Goal: Information Seeking & Learning: Check status

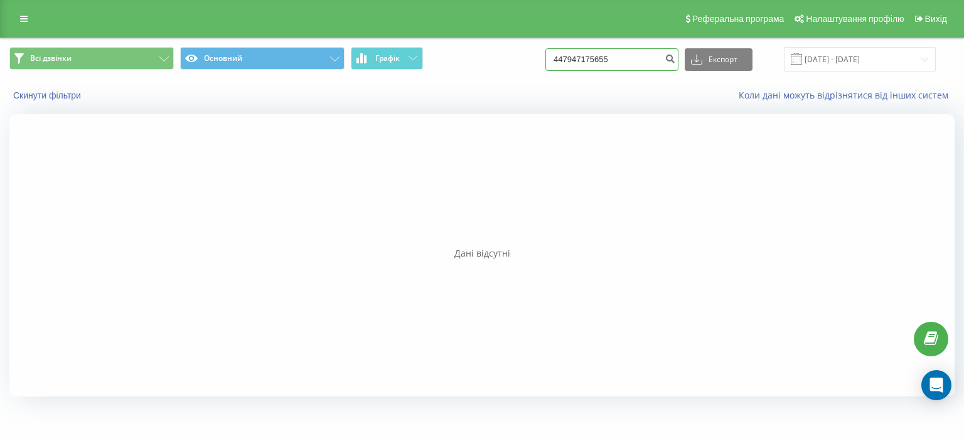
click at [634, 68] on input "447947175655" at bounding box center [611, 59] width 133 height 23
click at [675, 60] on icon "submit" at bounding box center [670, 57] width 11 height 8
click at [570, 60] on input "447947175655" at bounding box center [611, 59] width 133 height 23
type input "00447947175655"
click at [569, 62] on input "447947175655" at bounding box center [611, 59] width 133 height 23
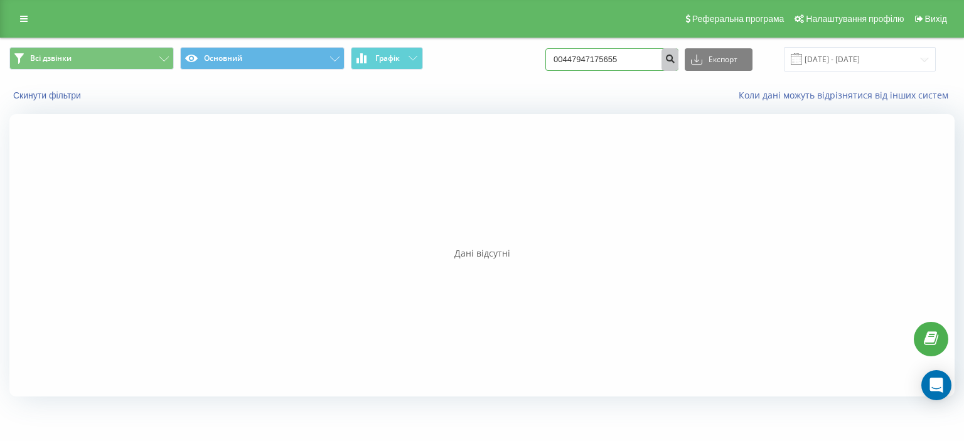
type input "00447947175655"
drag, startPoint x: 673, startPoint y: 60, endPoint x: 304, endPoint y: 13, distance: 372.0
click at [671, 62] on button "submit" at bounding box center [669, 59] width 17 height 23
drag, startPoint x: 631, startPoint y: 59, endPoint x: 569, endPoint y: 63, distance: 62.3
click at [569, 63] on input "00447947175655" at bounding box center [611, 59] width 133 height 23
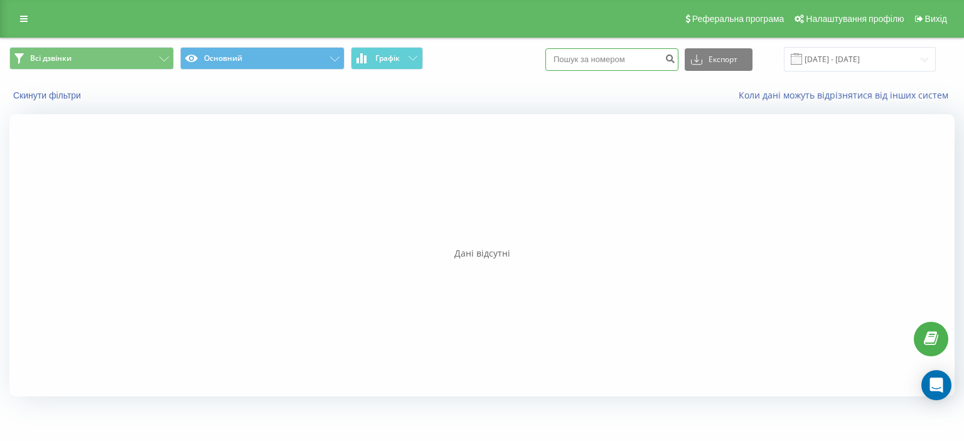
paste input "447947175655"
type input "447947175655"
click at [673, 59] on icon "submit" at bounding box center [670, 57] width 11 height 8
click at [619, 68] on input "447947175655" at bounding box center [611, 59] width 133 height 23
drag, startPoint x: 622, startPoint y: 59, endPoint x: 570, endPoint y: 63, distance: 51.6
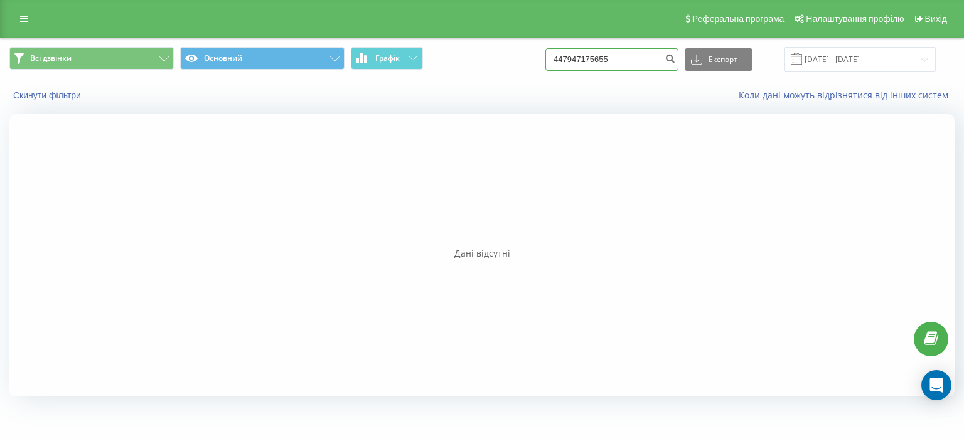
click at [570, 63] on input "447947175655" at bounding box center [611, 59] width 133 height 23
paste input "096-757-25-78"
click at [615, 58] on input "096-757-25-78" at bounding box center [611, 59] width 133 height 23
click at [600, 62] on input "096-757-2578" at bounding box center [611, 59] width 133 height 23
click at [586, 61] on input "096-7572578" at bounding box center [611, 59] width 133 height 23
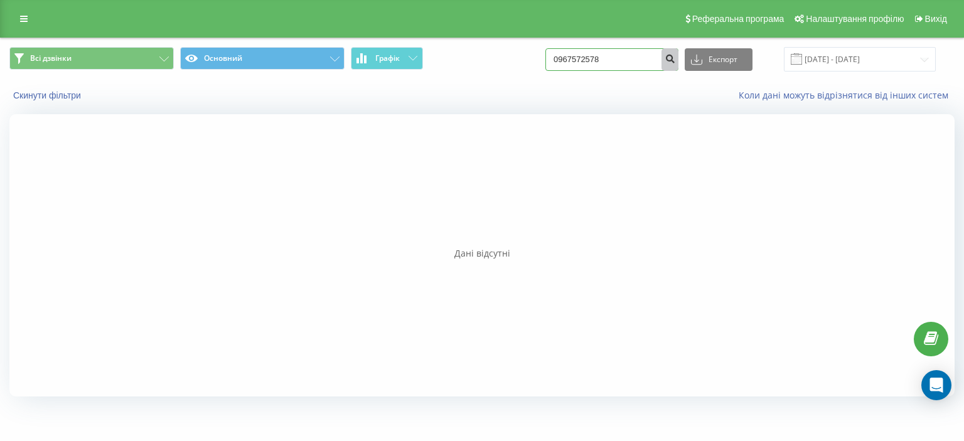
type input "0967572578"
click at [675, 61] on icon "submit" at bounding box center [670, 57] width 11 height 8
click at [620, 58] on input "0967572578" at bounding box center [611, 59] width 133 height 23
click at [569, 62] on input "0967572578" at bounding box center [611, 59] width 133 height 23
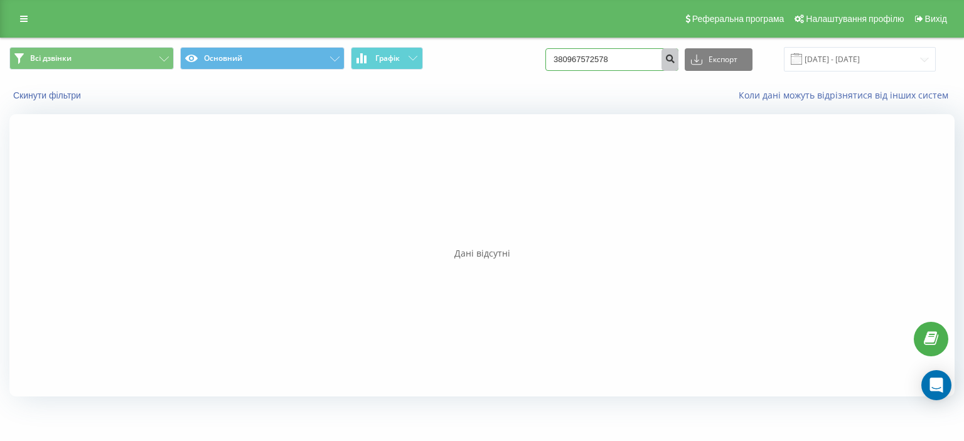
type input "380967572578"
click at [675, 57] on icon "submit" at bounding box center [670, 57] width 11 height 8
click at [614, 66] on input "380967572578" at bounding box center [611, 59] width 133 height 23
click at [926, 24] on link "Вихід" at bounding box center [930, 19] width 43 height 38
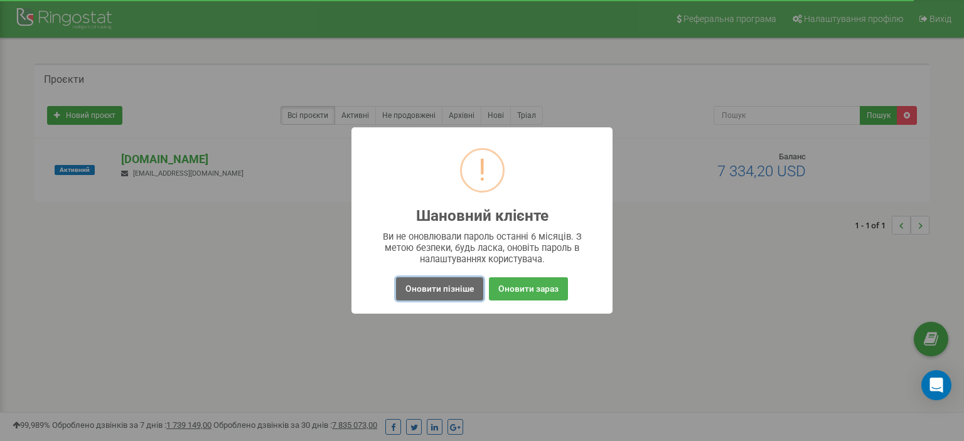
click at [452, 287] on button "Оновити пізніше" at bounding box center [439, 288] width 87 height 23
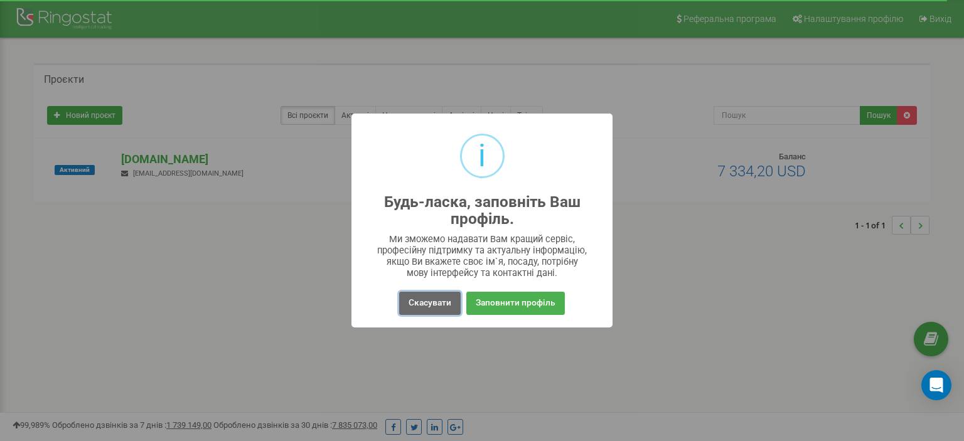
click at [432, 299] on button "Скасувати" at bounding box center [430, 303] width 62 height 23
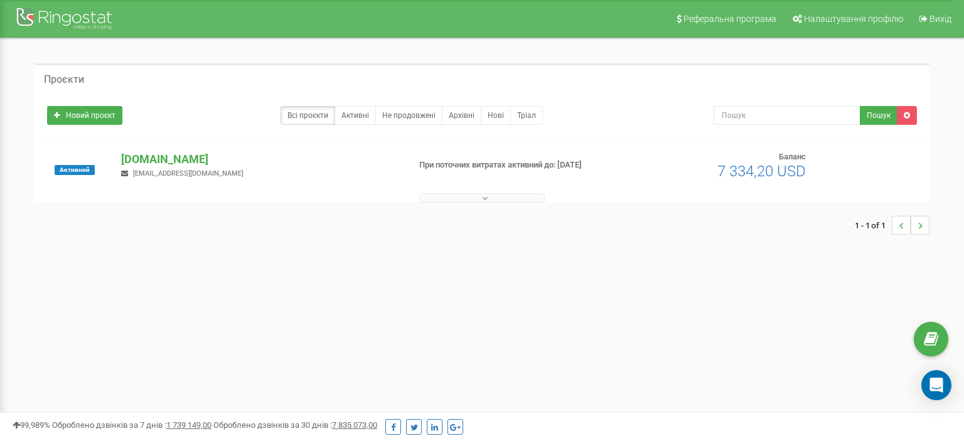
drag, startPoint x: 102, startPoint y: 148, endPoint x: 107, endPoint y: 152, distance: 6.8
click at [104, 149] on div "Активний justschool.me justjustschool@gmail.com При поточних витратах активний …" at bounding box center [482, 170] width 895 height 63
click at [131, 158] on p "[DOMAIN_NAME]" at bounding box center [259, 159] width 277 height 16
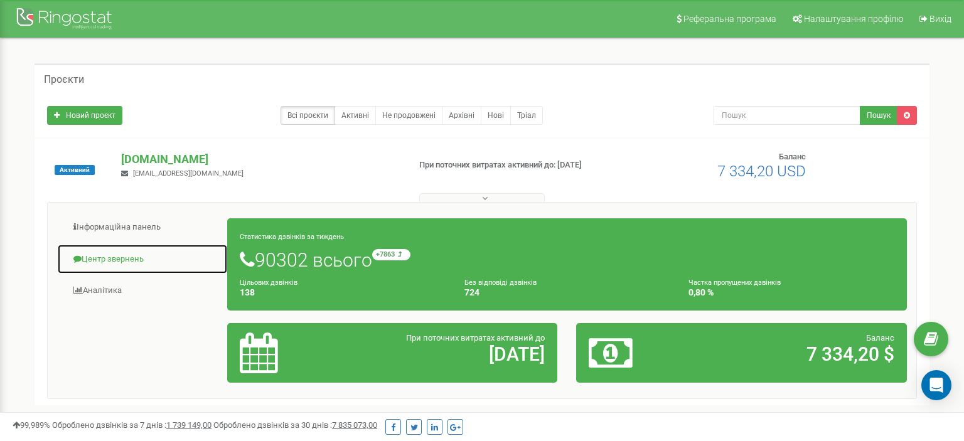
click at [127, 255] on link "Центр звернень" at bounding box center [142, 259] width 171 height 31
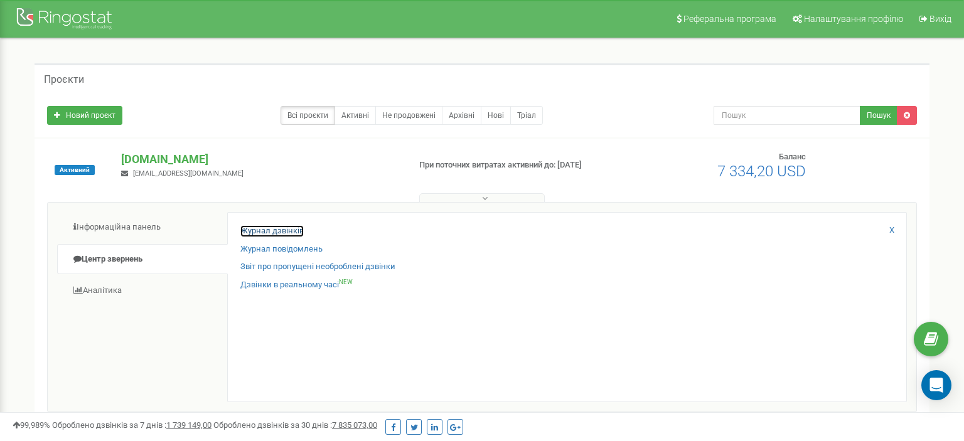
click at [259, 227] on link "Журнал дзвінків" at bounding box center [271, 231] width 63 height 12
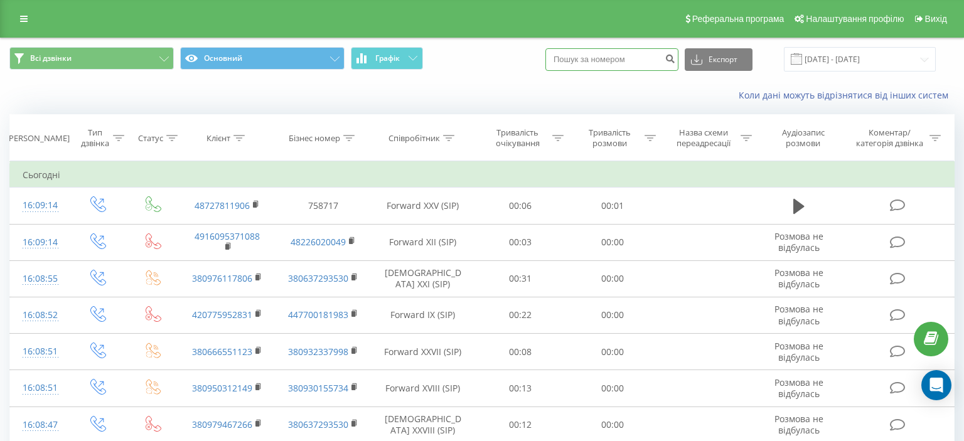
click at [574, 62] on input at bounding box center [611, 59] width 133 height 23
drag, startPoint x: 574, startPoint y: 62, endPoint x: 581, endPoint y: 73, distance: 13.5
paste input "37122440848"
type input "37122440848"
click at [678, 53] on button "submit" at bounding box center [669, 59] width 17 height 23
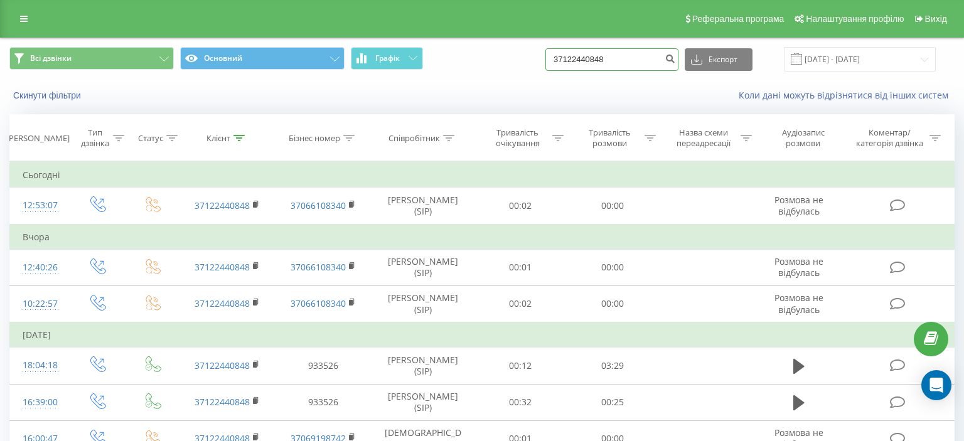
click at [626, 52] on input "37122440848" at bounding box center [611, 59] width 133 height 23
click at [626, 58] on input "37122440848" at bounding box center [611, 59] width 133 height 23
paste input "447947175655"
type input "447947175655"
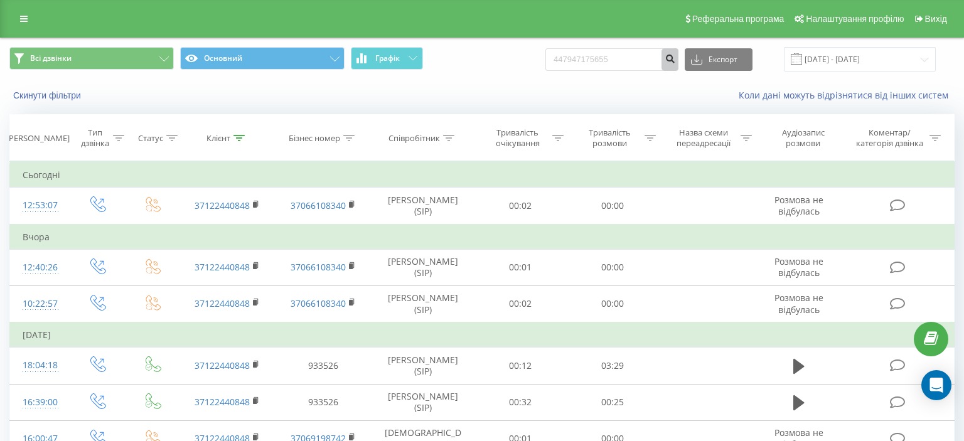
click at [675, 61] on icon "submit" at bounding box center [670, 57] width 11 height 8
